Goal: Go to known website: Go to known website

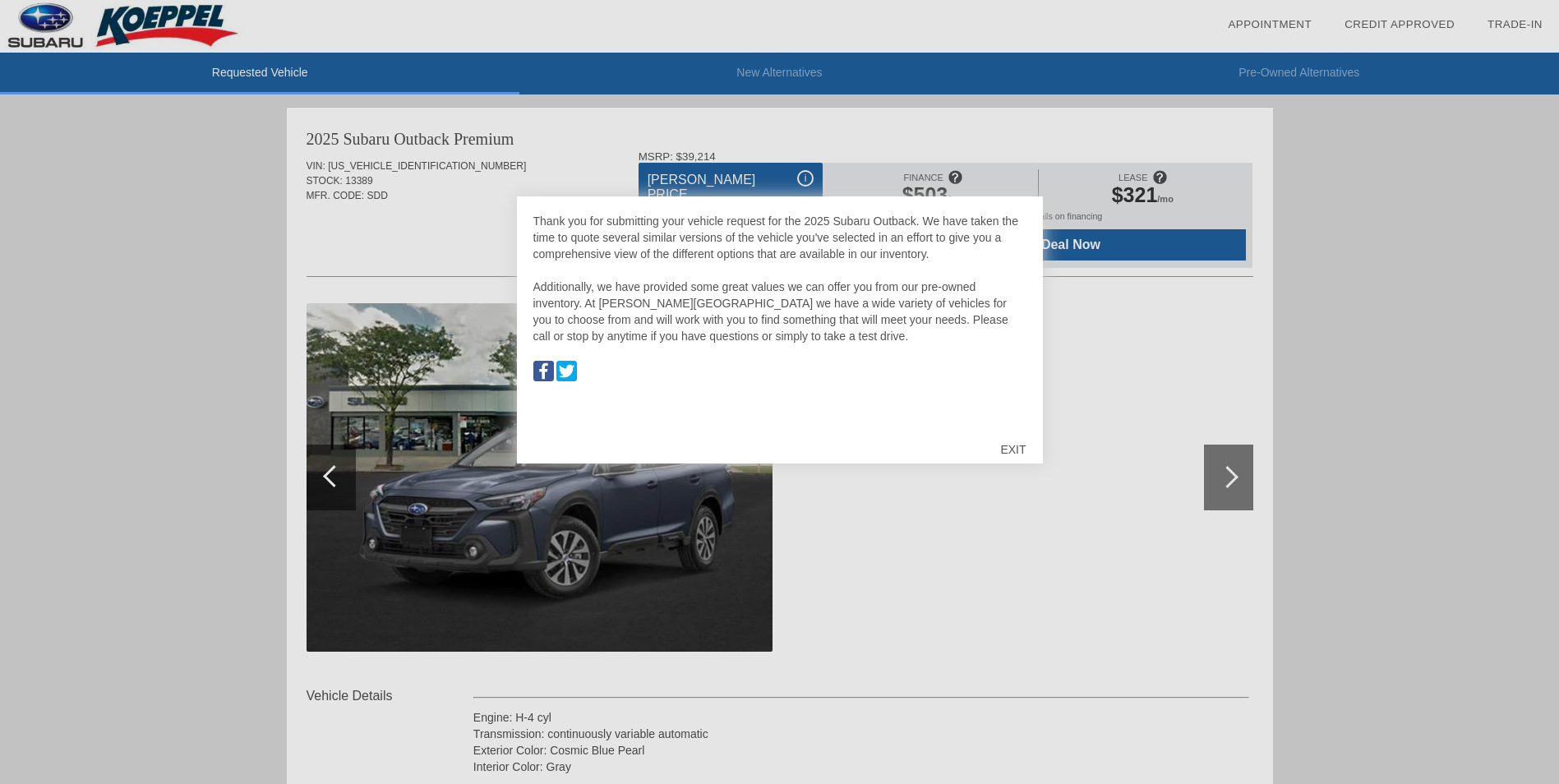
click at [1011, 447] on div "EXIT" at bounding box center [1013, 449] width 58 height 49
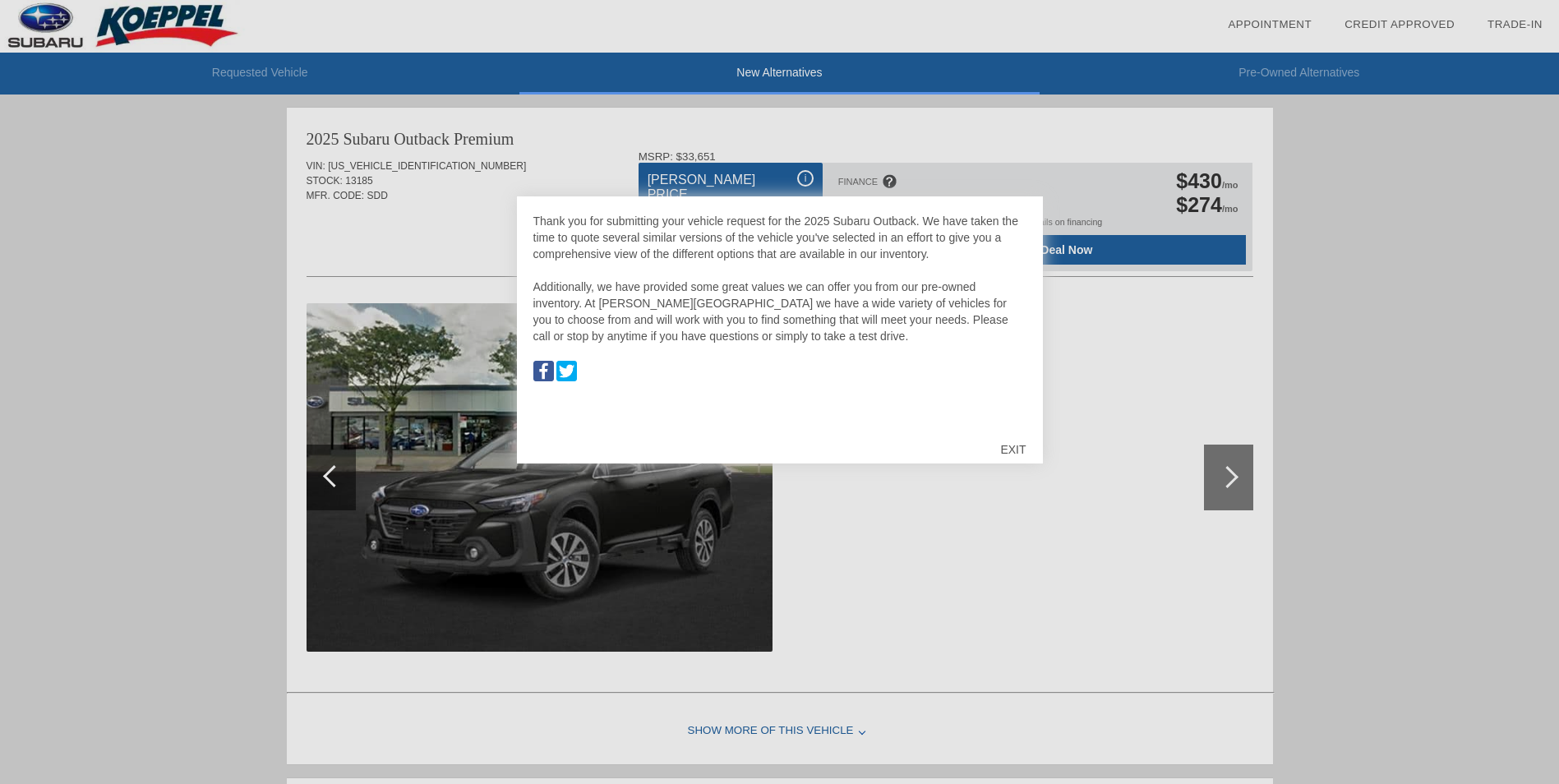
scroll to position [5, 0]
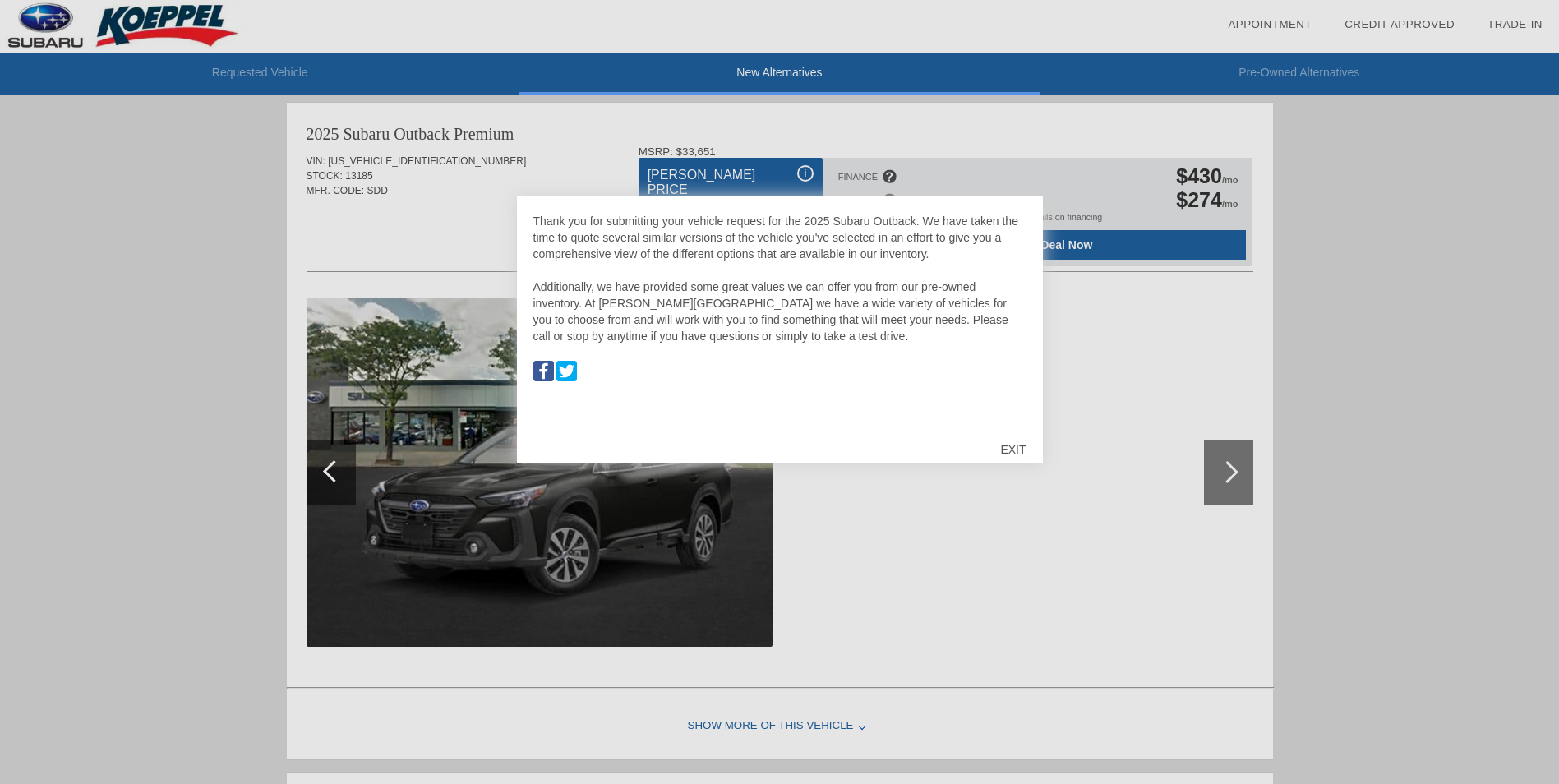
click at [1019, 447] on div "EXIT" at bounding box center [1013, 449] width 58 height 49
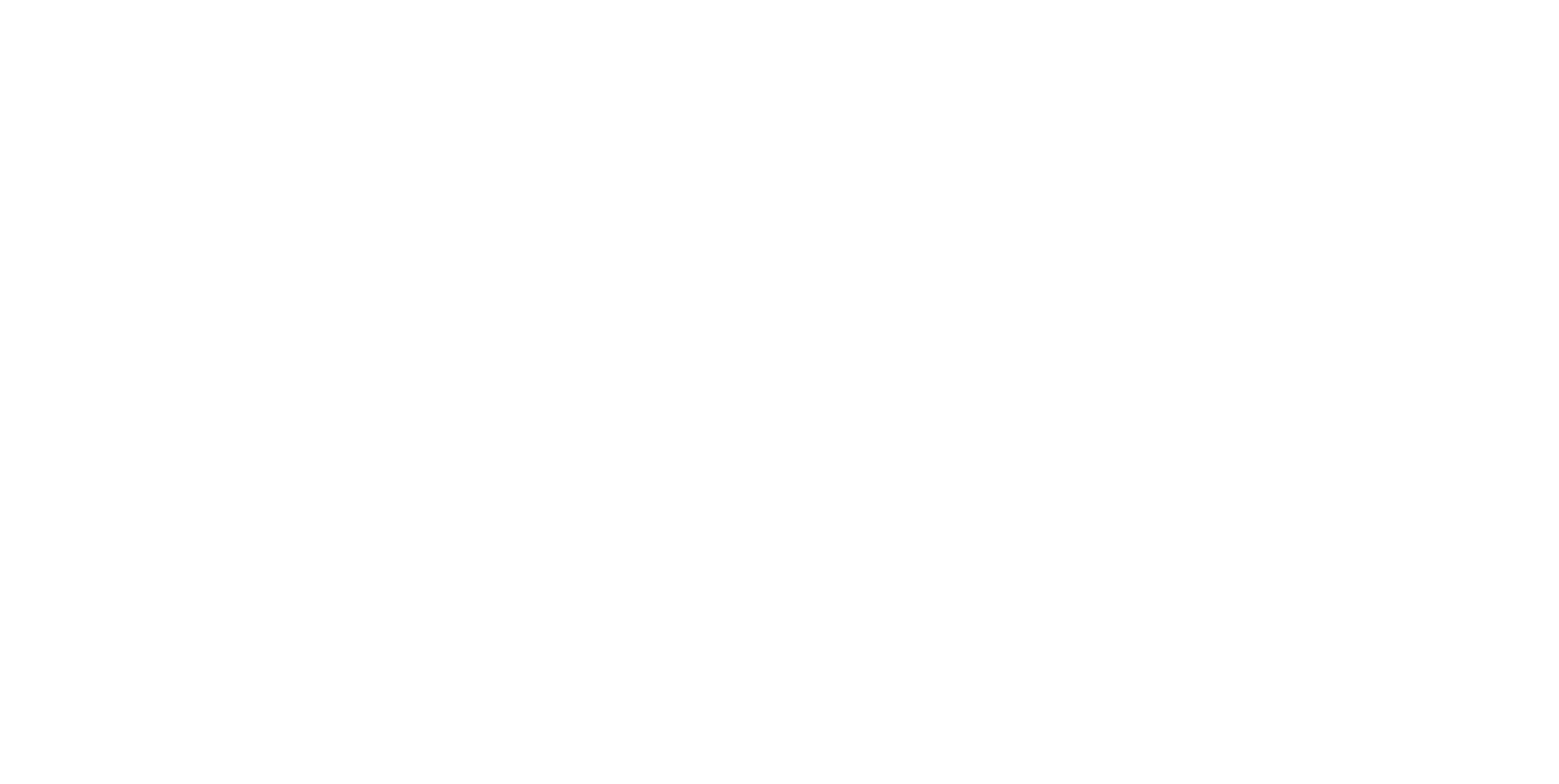
scroll to position [5, 0]
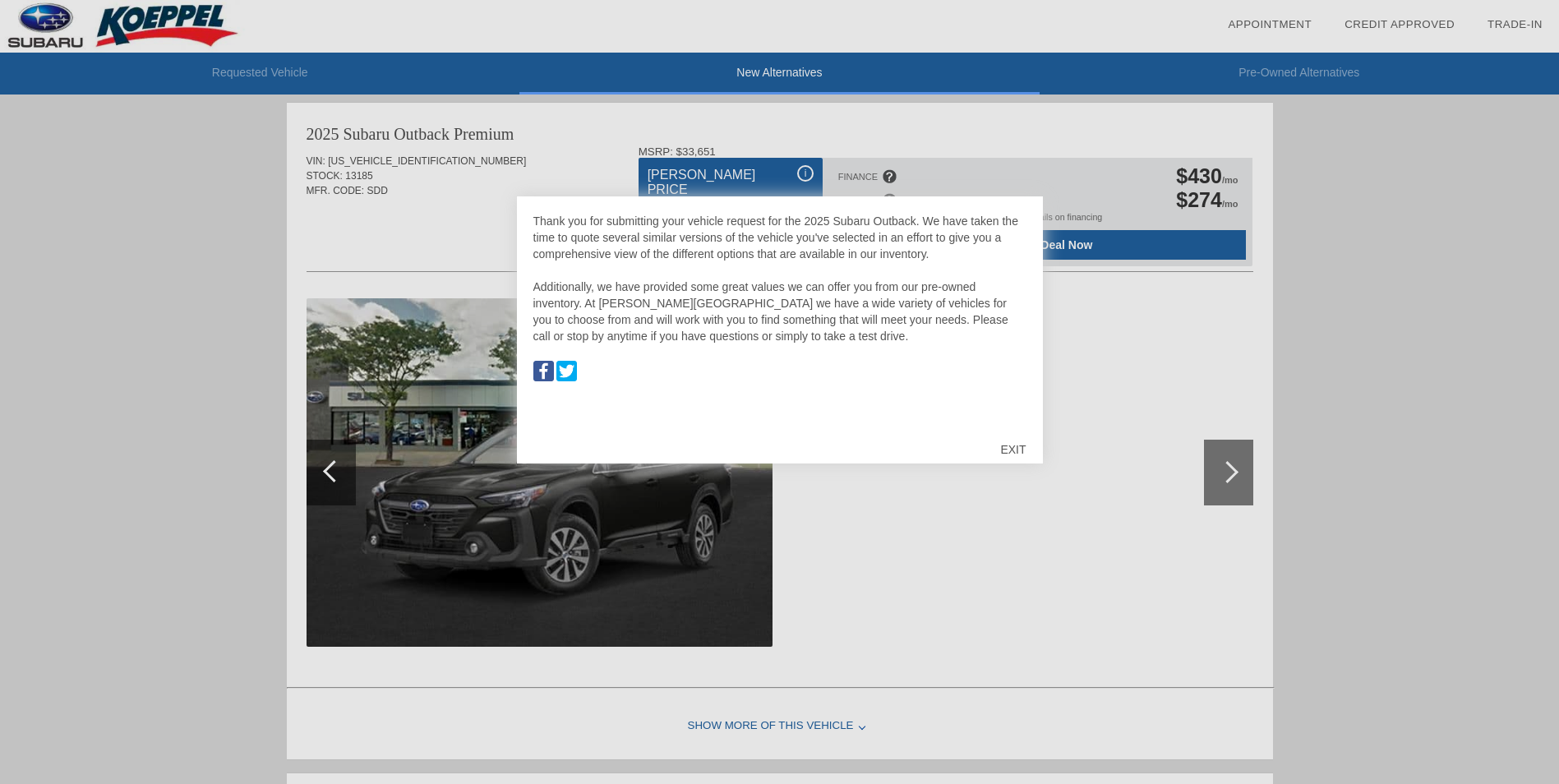
click at [1010, 447] on div "EXIT" at bounding box center [1013, 449] width 58 height 49
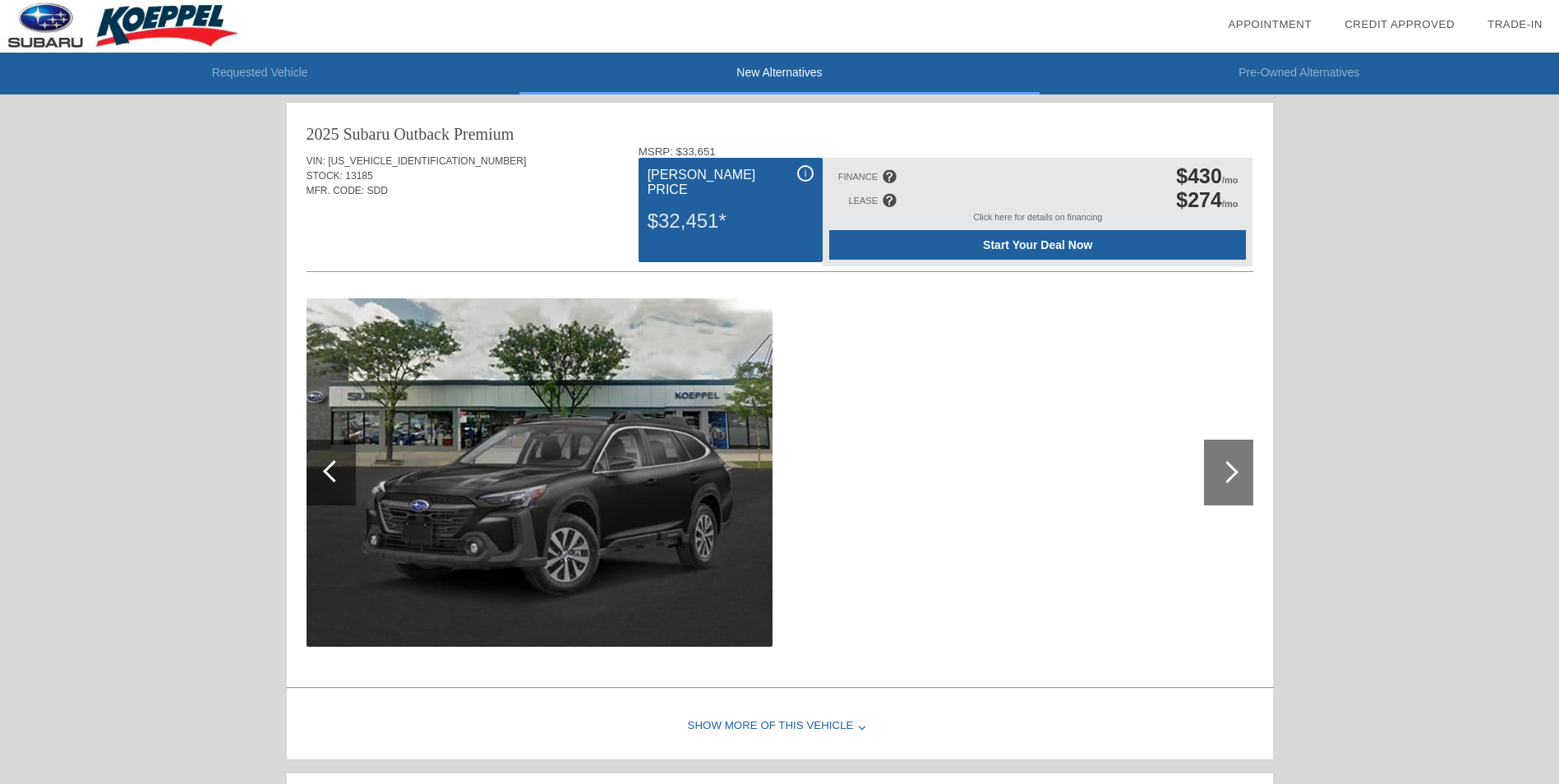
click at [1237, 475] on div at bounding box center [1229, 472] width 49 height 66
click at [1234, 465] on div at bounding box center [1229, 472] width 49 height 66
click at [713, 479] on img at bounding box center [539, 472] width 466 height 349
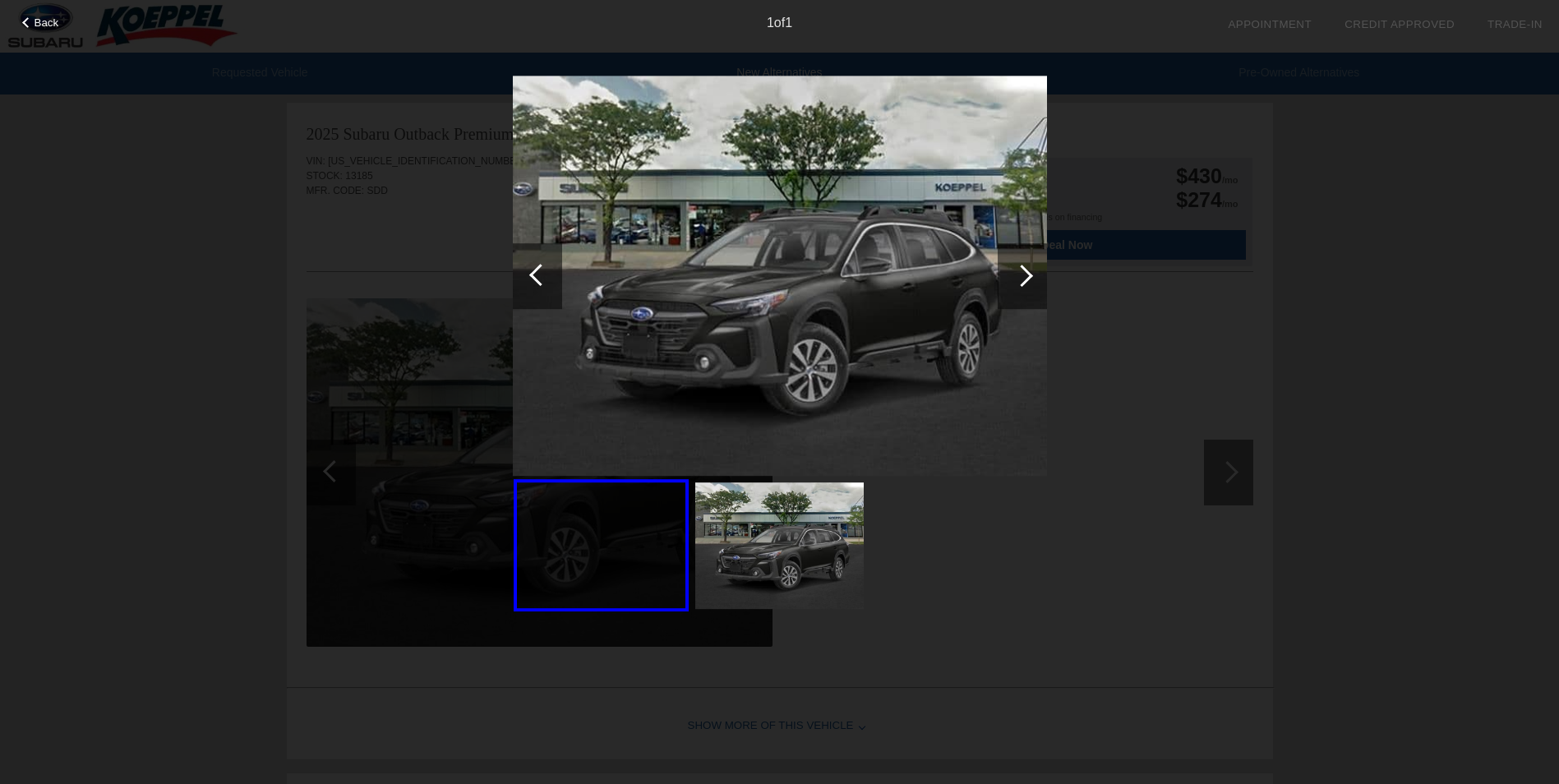
click at [1021, 272] on div at bounding box center [1022, 275] width 22 height 22
click at [535, 274] on div at bounding box center [540, 274] width 22 height 22
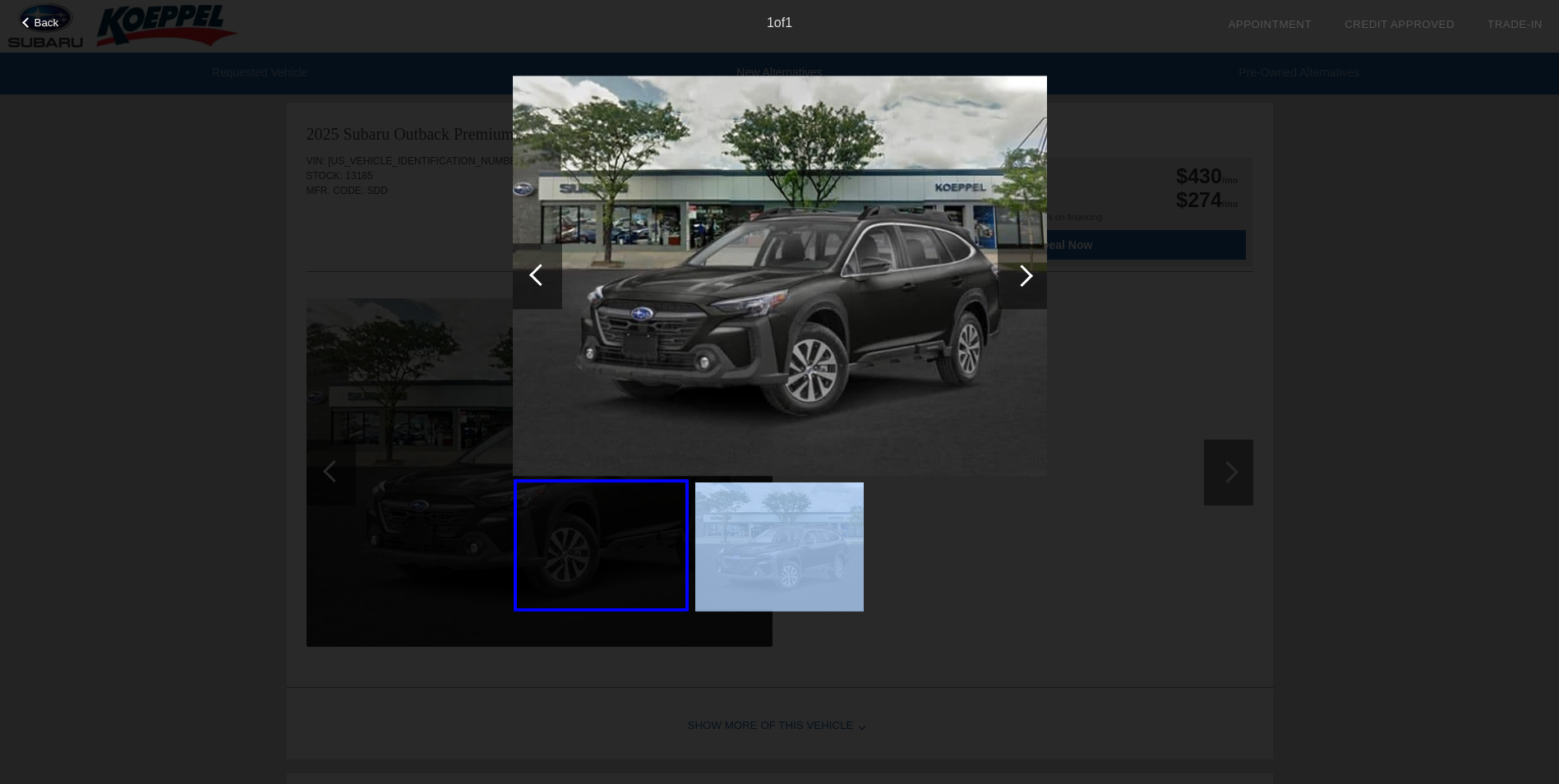
drag, startPoint x: 636, startPoint y: 538, endPoint x: 887, endPoint y: 540, distance: 251.0
click at [887, 540] on div at bounding box center [780, 344] width 534 height 535
click at [793, 526] on img at bounding box center [780, 545] width 169 height 126
click at [829, 191] on img at bounding box center [780, 276] width 534 height 401
drag, startPoint x: 829, startPoint y: 191, endPoint x: 848, endPoint y: 250, distance: 62.0
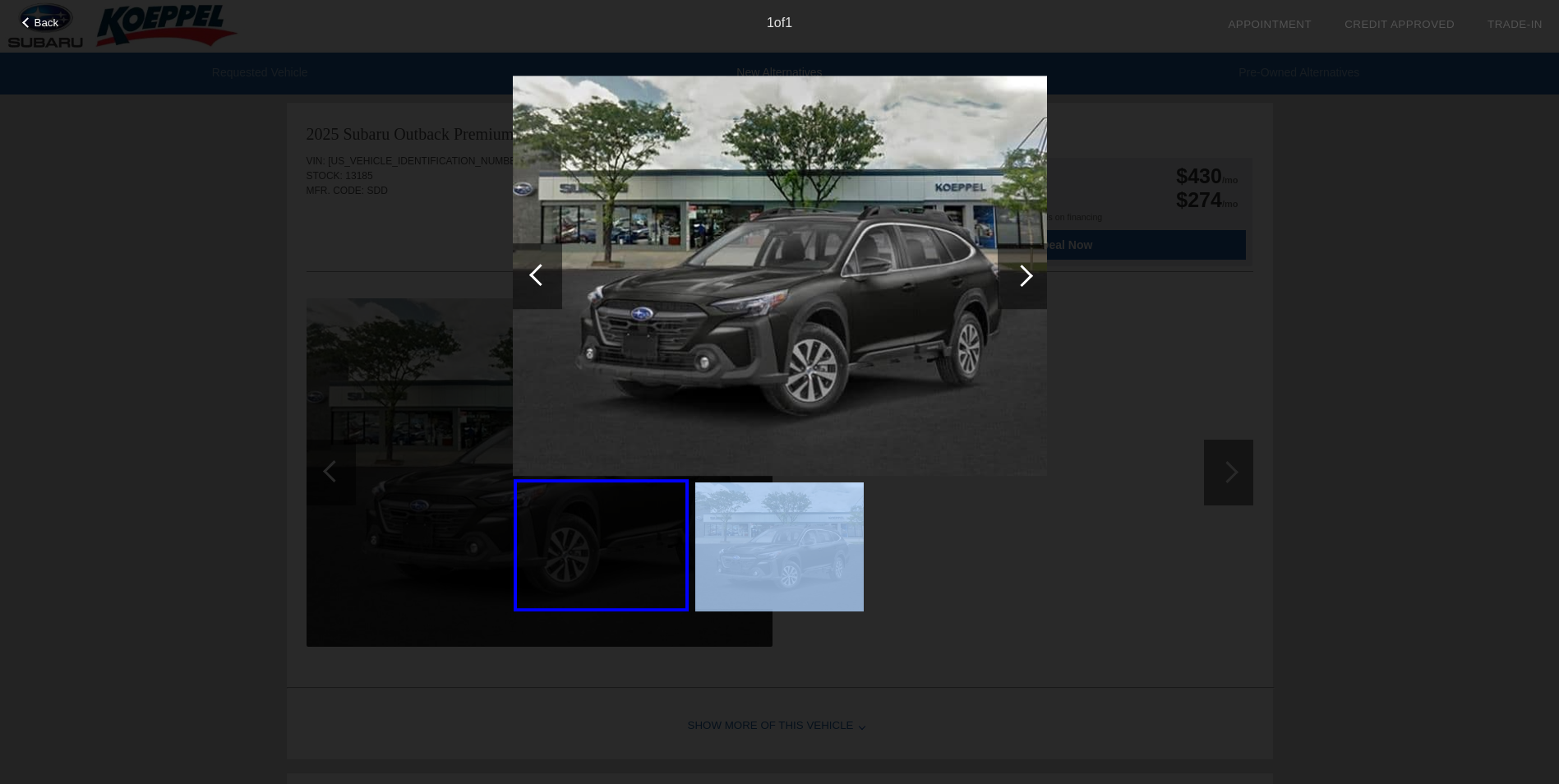
click at [830, 192] on img at bounding box center [780, 276] width 534 height 401
click at [853, 261] on img at bounding box center [780, 276] width 534 height 401
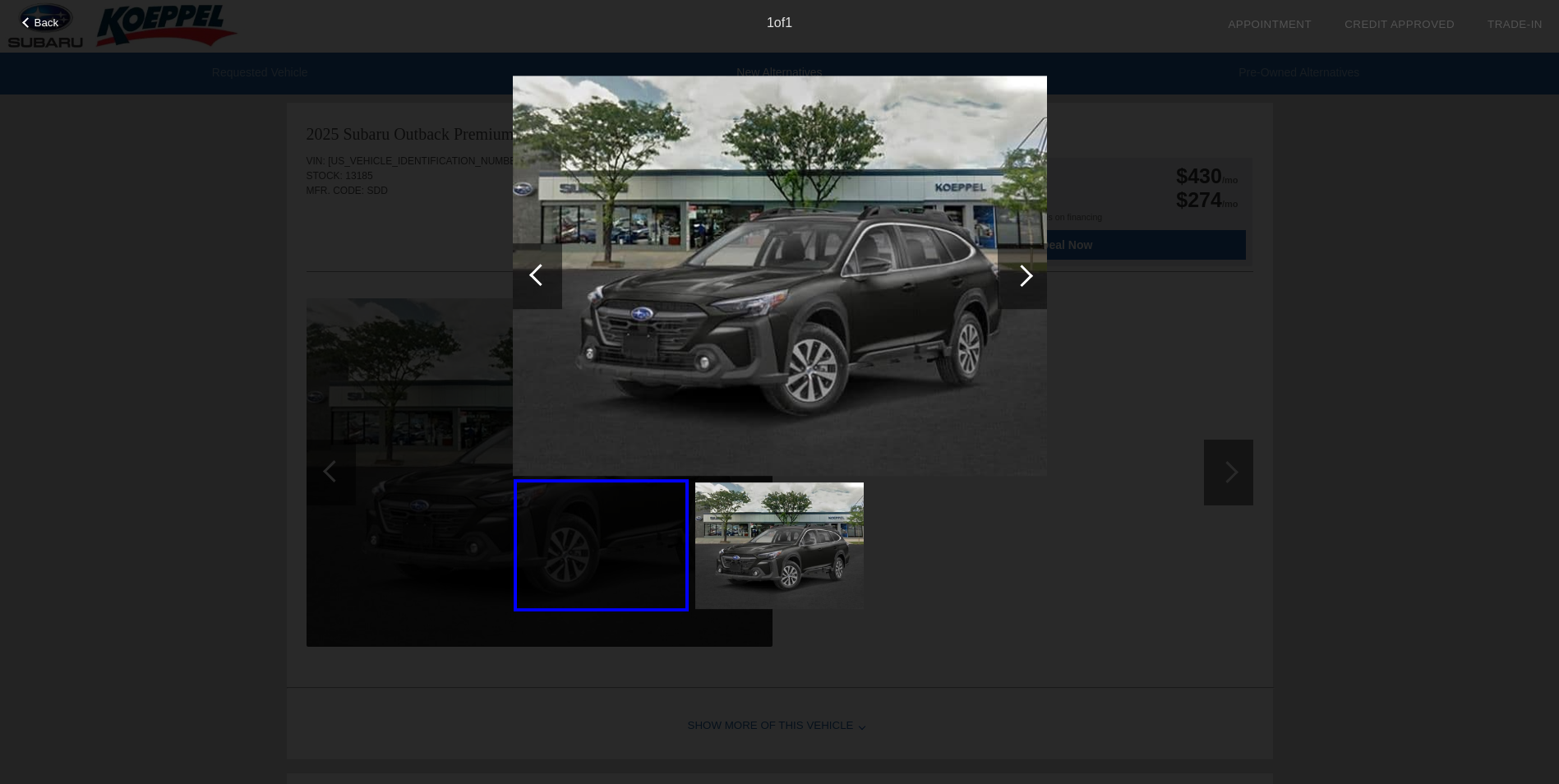
click at [25, 23] on div at bounding box center [27, 22] width 11 height 11
click at [25, 23] on img at bounding box center [226, 26] width 452 height 52
